Goal: Task Accomplishment & Management: Manage account settings

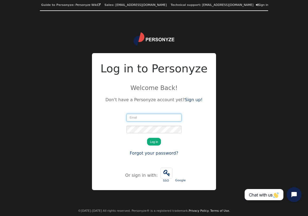
type input "[EMAIL_ADDRESS][DOMAIN_NAME]"
click at [153, 143] on button "Log in" at bounding box center [154, 142] width 14 height 8
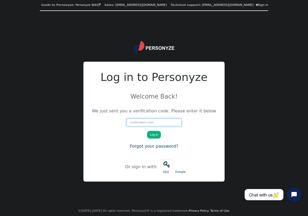
click at [159, 120] on input "number" at bounding box center [154, 123] width 55 height 8
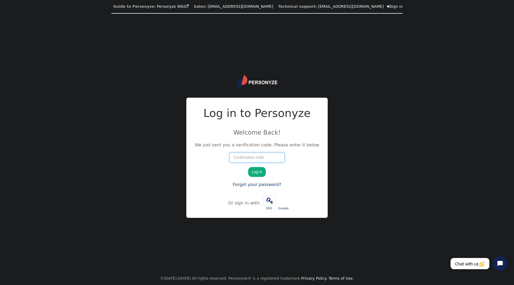
paste input "35423"
type input "35423"
click at [260, 173] on button "Log in" at bounding box center [257, 172] width 18 height 10
